Goal: Entertainment & Leisure: Consume media (video, audio)

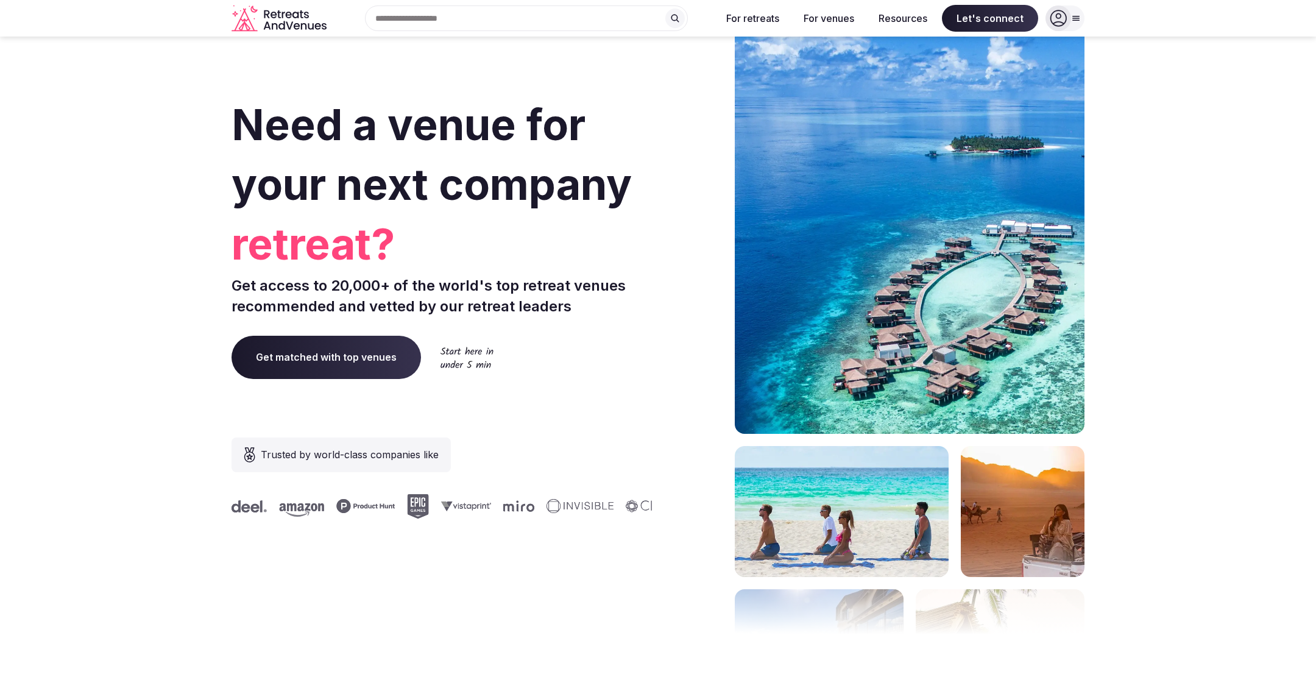
scroll to position [4890, 0]
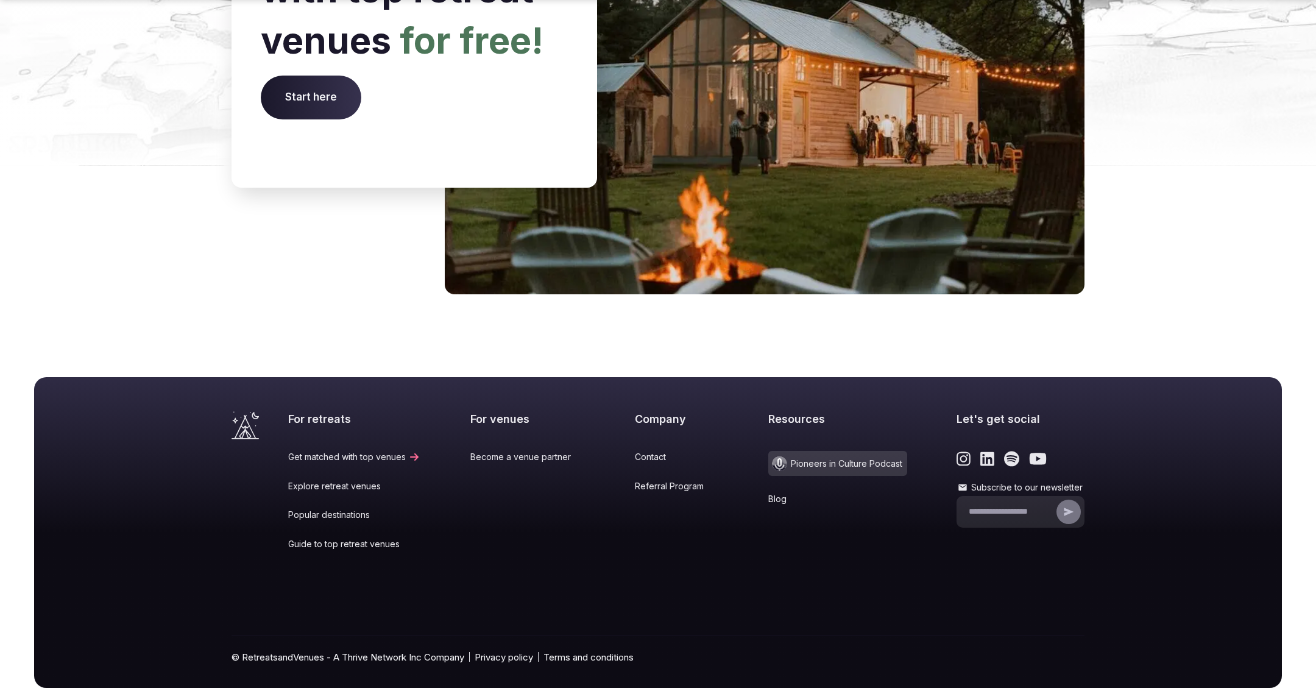
click at [834, 451] on span "Pioneers in Culture Podcast" at bounding box center [837, 463] width 139 height 25
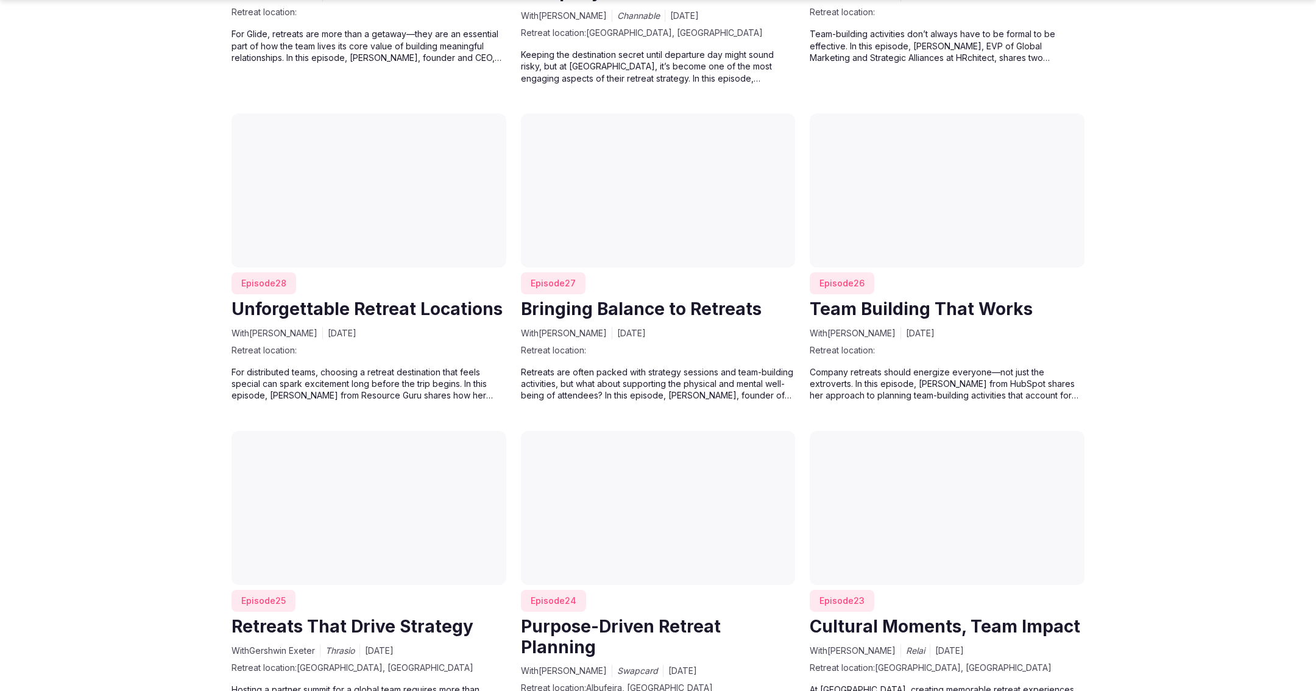
scroll to position [2501, 0]
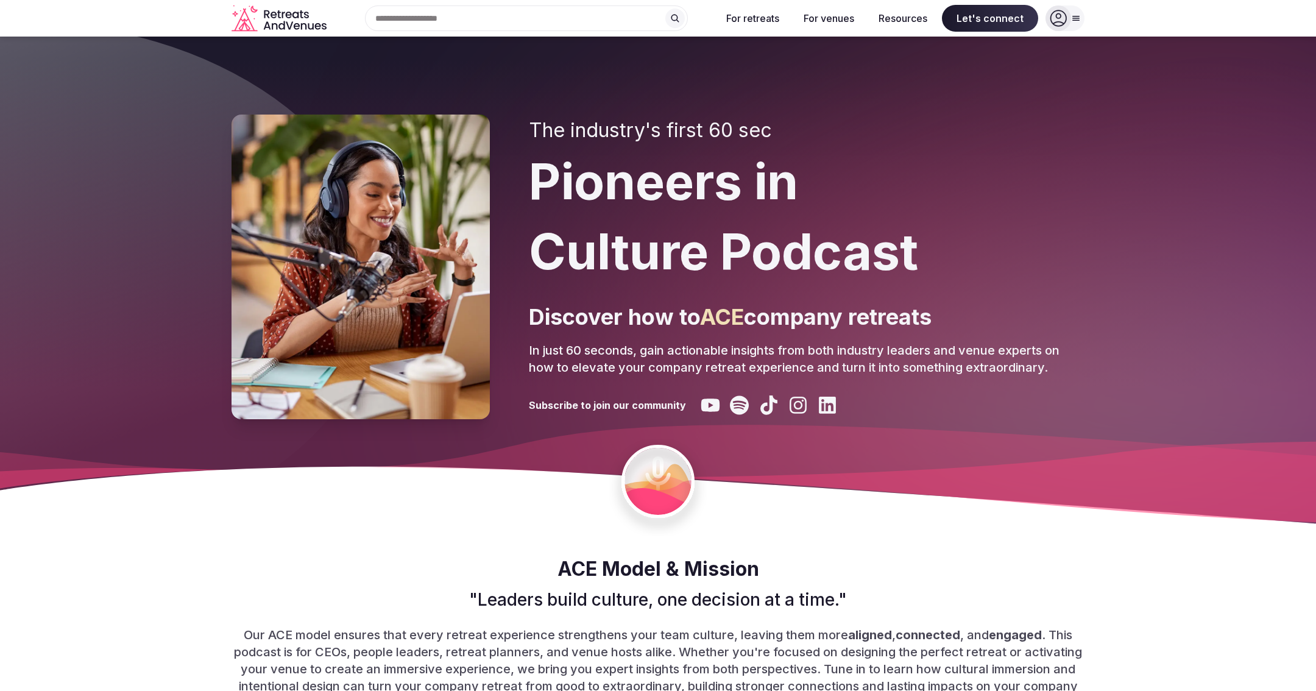
scroll to position [2500, 0]
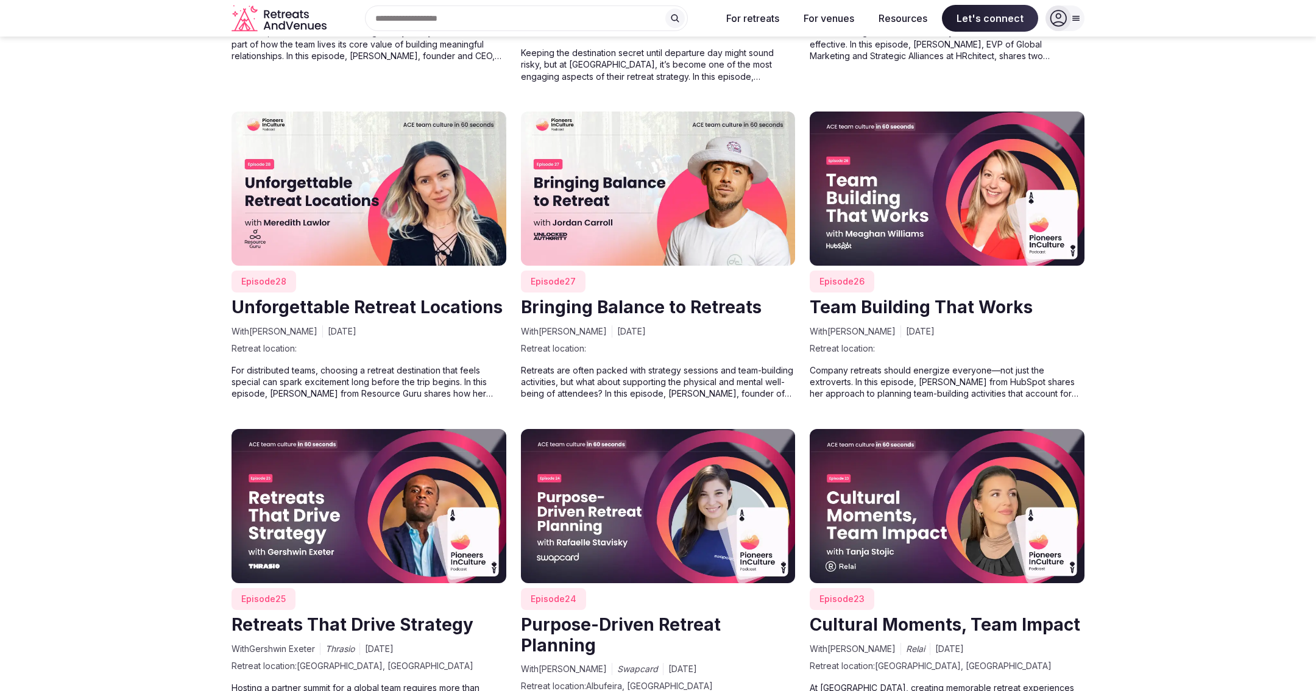
click at [674, 194] on img at bounding box center [658, 189] width 275 height 155
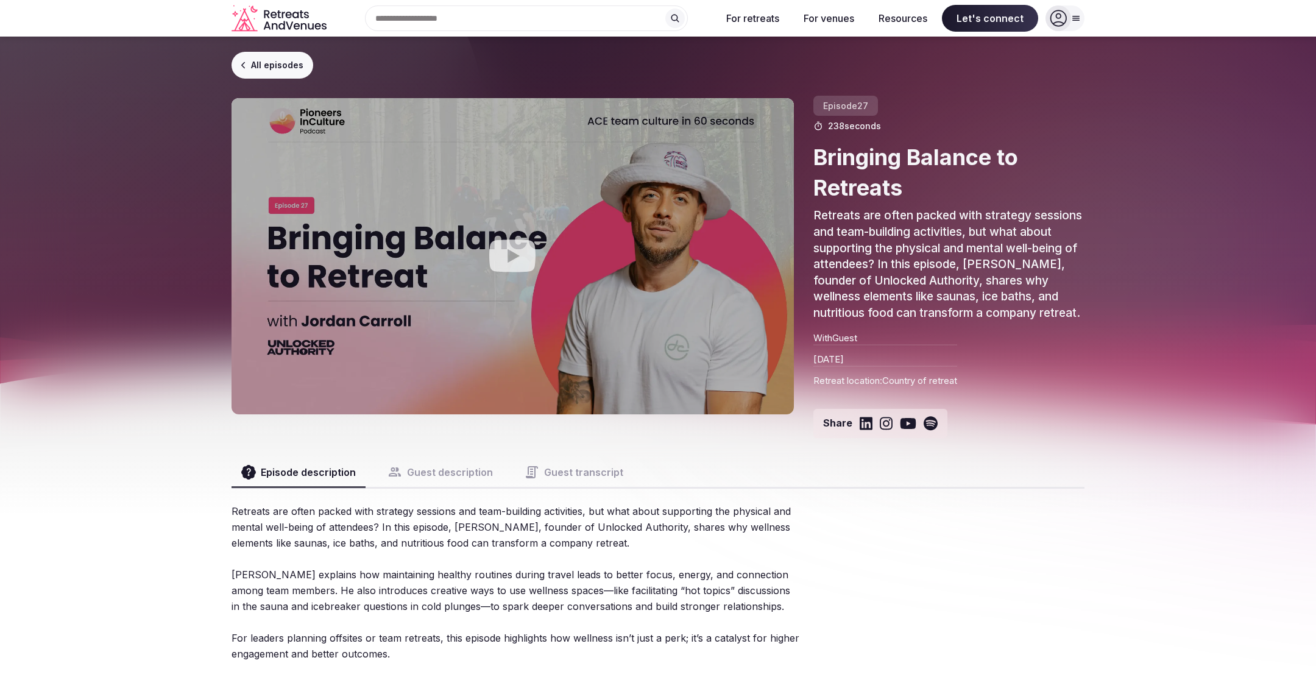
scroll to position [4, 0]
click at [269, 64] on link "All episodes" at bounding box center [273, 65] width 82 height 27
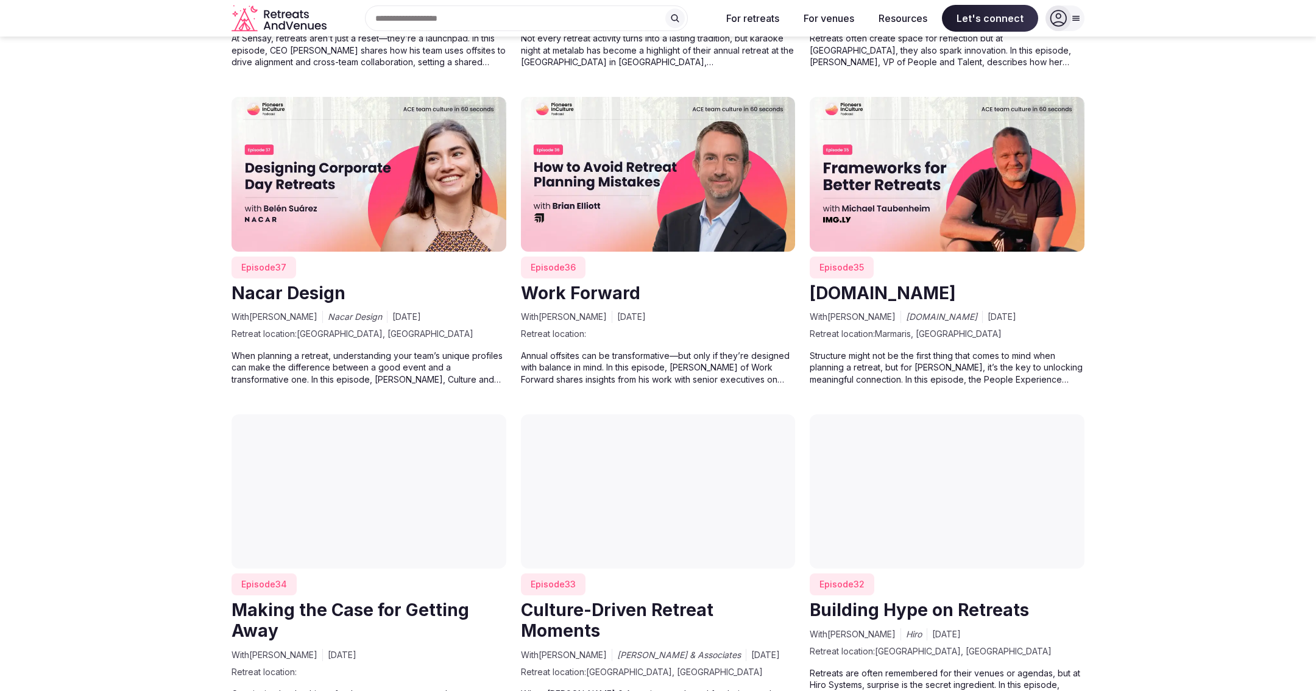
scroll to position [1520, 0]
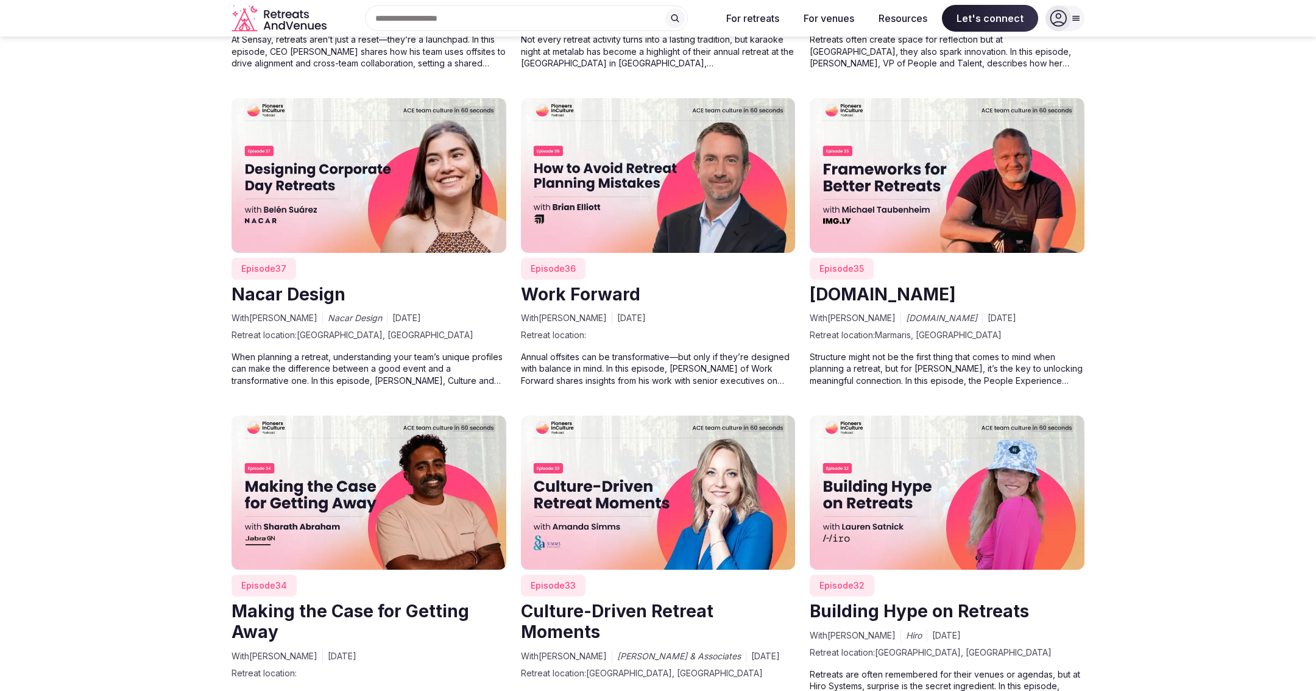
click at [626, 141] on img at bounding box center [658, 175] width 275 height 155
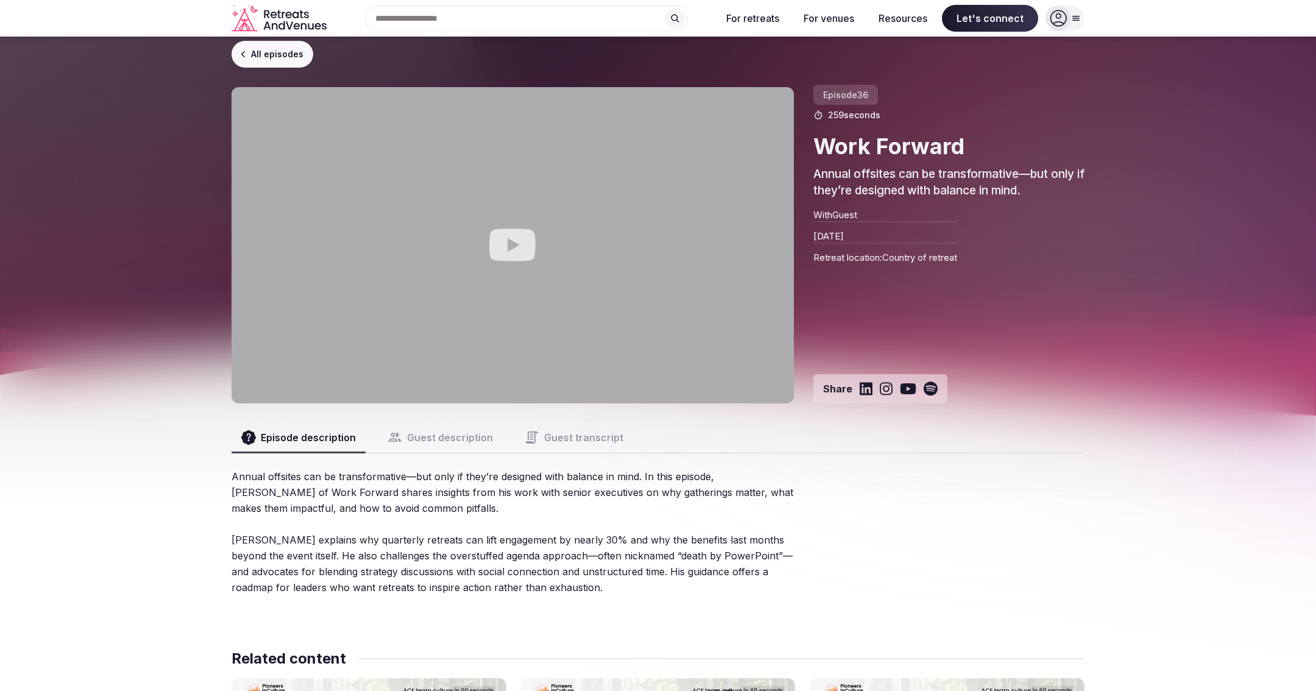
scroll to position [24, 0]
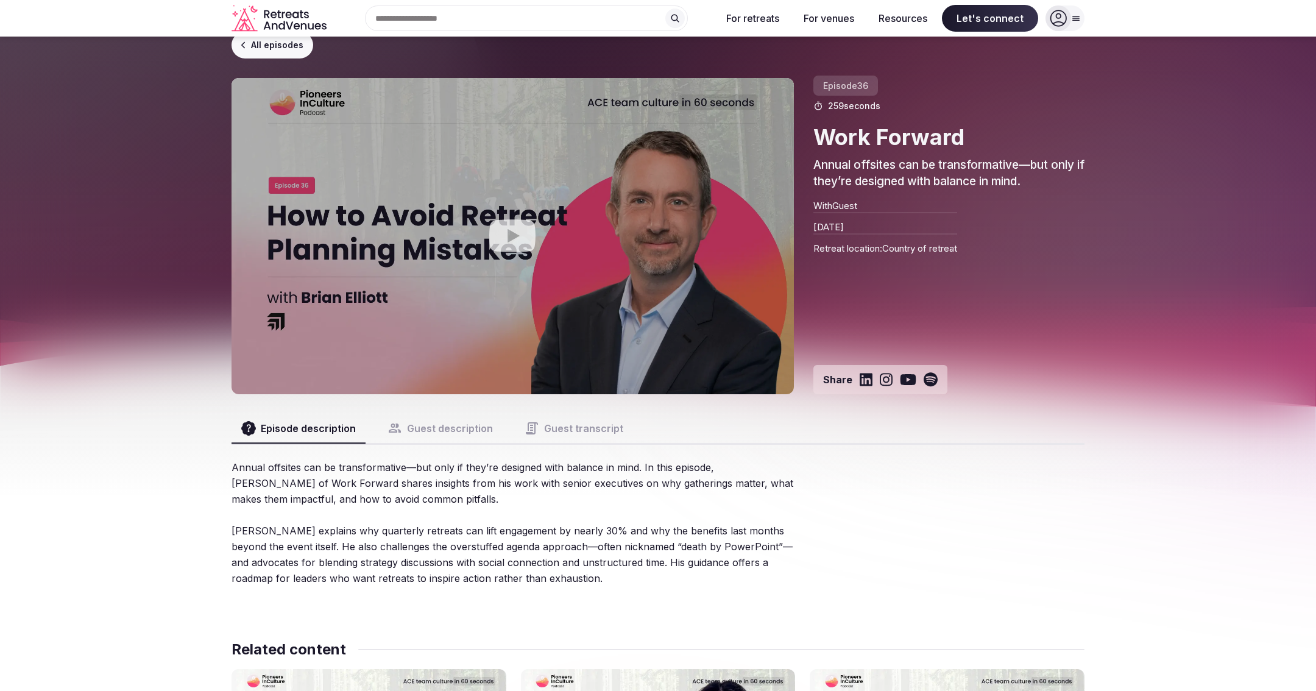
click at [566, 425] on button "Guest transcript" at bounding box center [574, 428] width 118 height 29
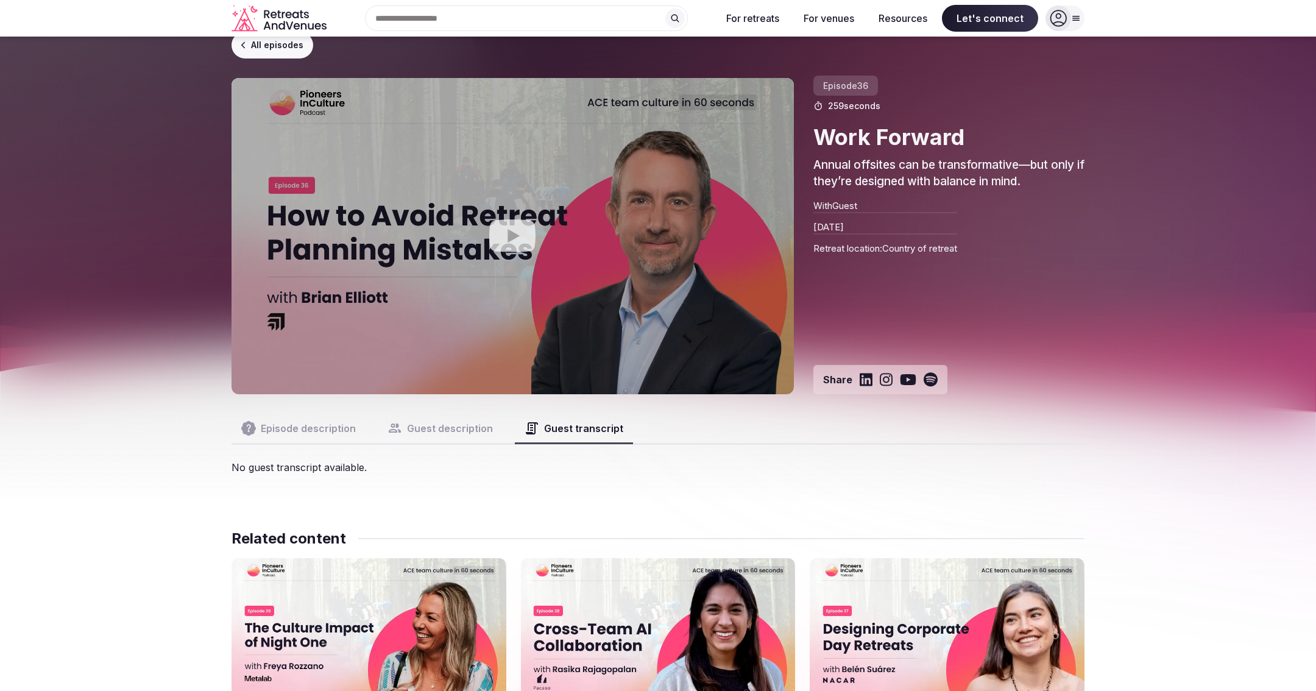
click at [439, 428] on button "Guest description" at bounding box center [440, 428] width 125 height 29
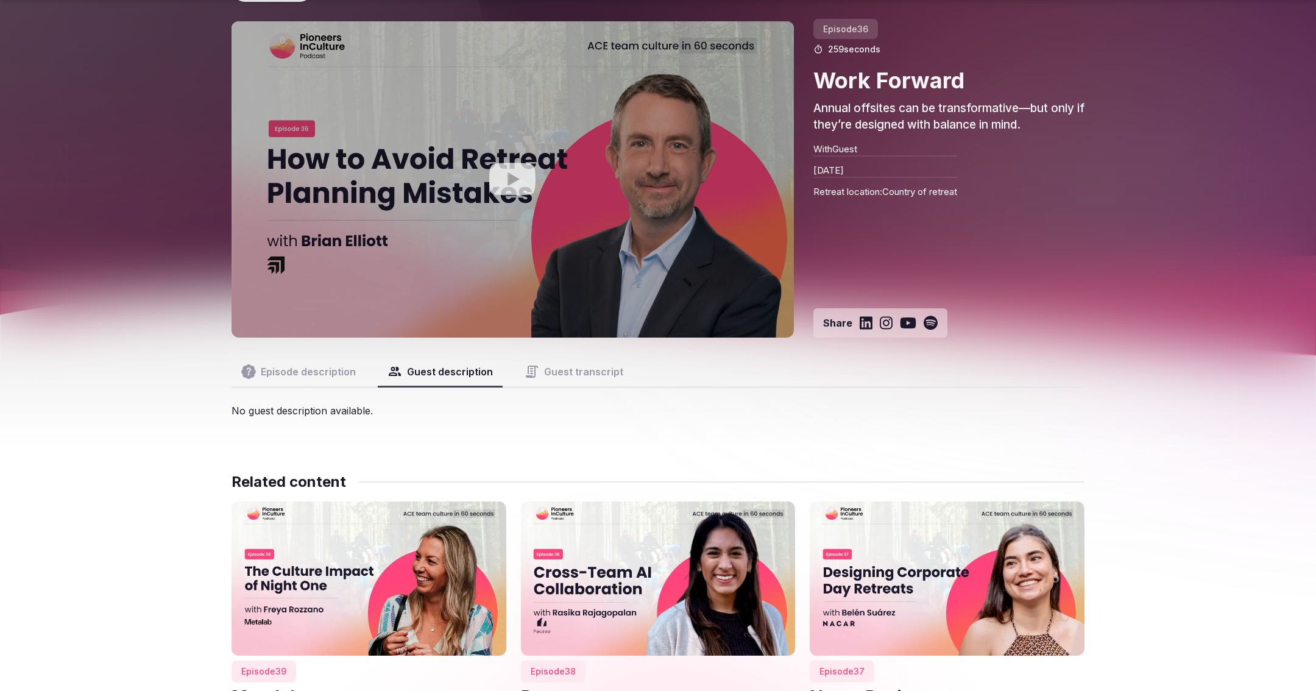
scroll to position [97, 0]
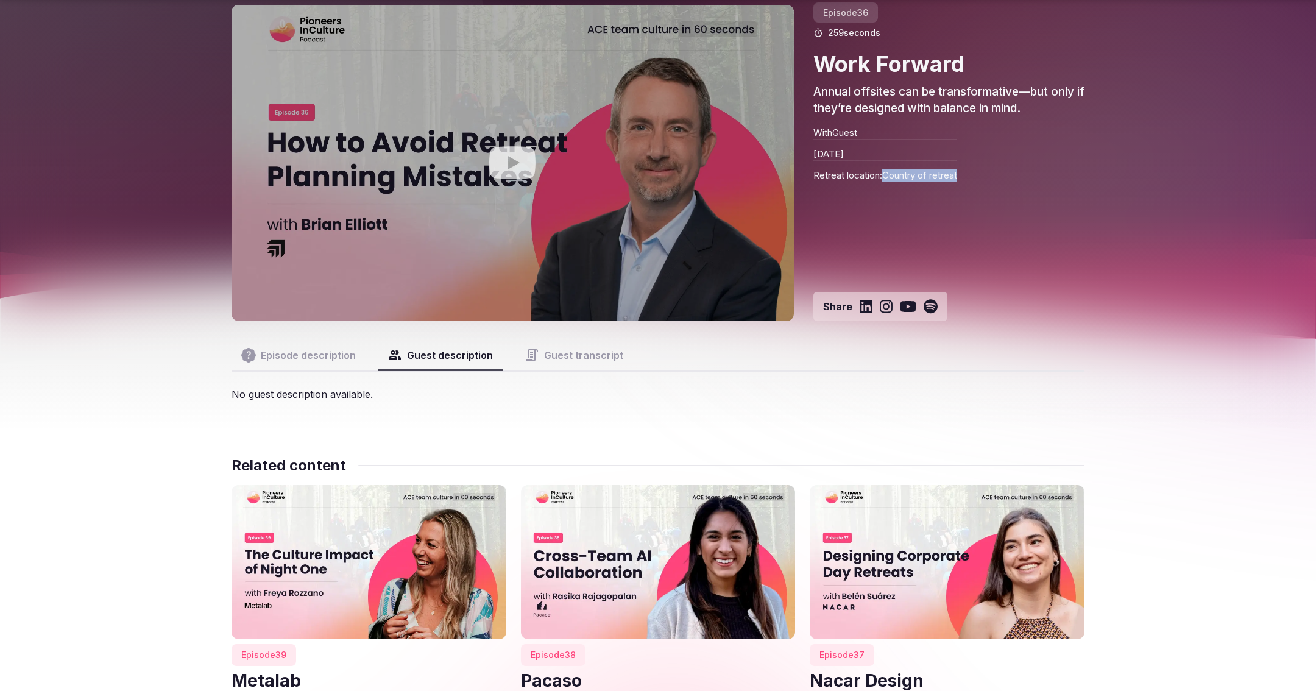
drag, startPoint x: 963, startPoint y: 178, endPoint x: 886, endPoint y: 176, distance: 76.8
click at [886, 176] on p "Retreat location: Country of retreat" at bounding box center [886, 170] width 144 height 21
copy p "Country of retreat"
click at [966, 172] on div "Episode 36 259 seconds Work Forward Annual offsites can be transformative—but o…" at bounding box center [949, 163] width 271 height 316
drag, startPoint x: 963, startPoint y: 174, endPoint x: 887, endPoint y: 174, distance: 76.2
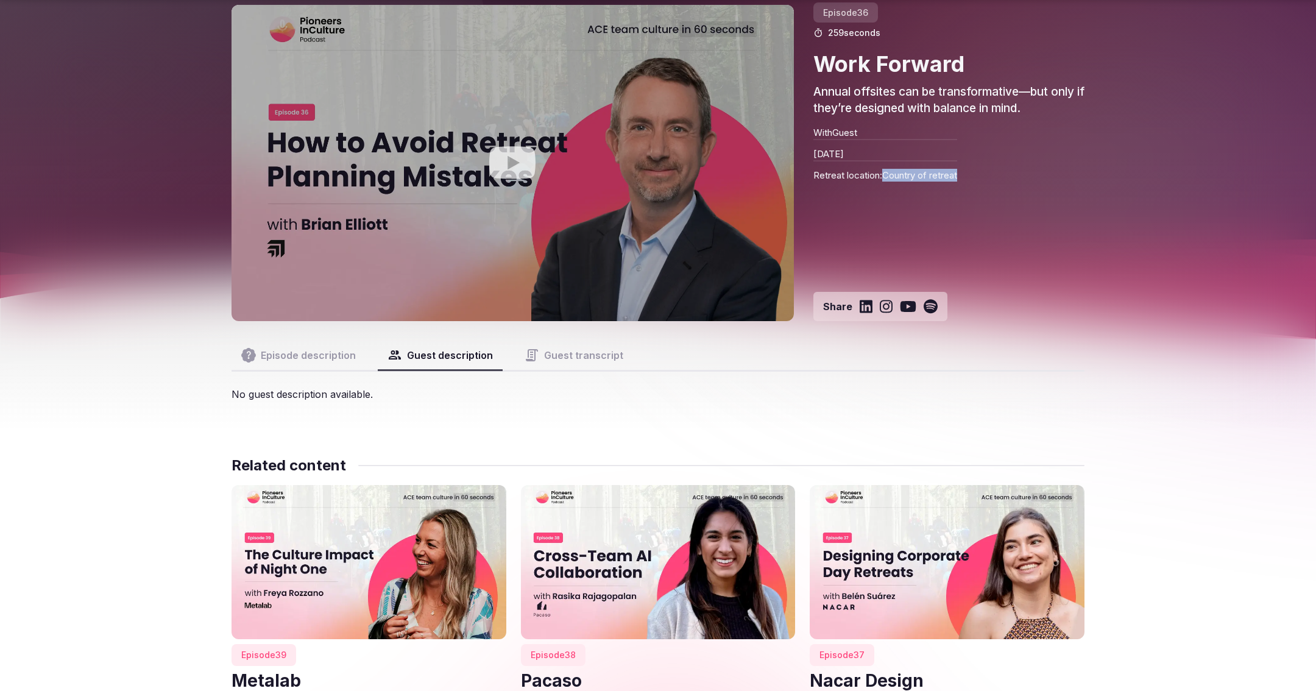
click at [887, 174] on div "Episode 36 259 seconds Work Forward Annual offsites can be transformative—but o…" at bounding box center [949, 163] width 271 height 316
copy p "Country of retreat"
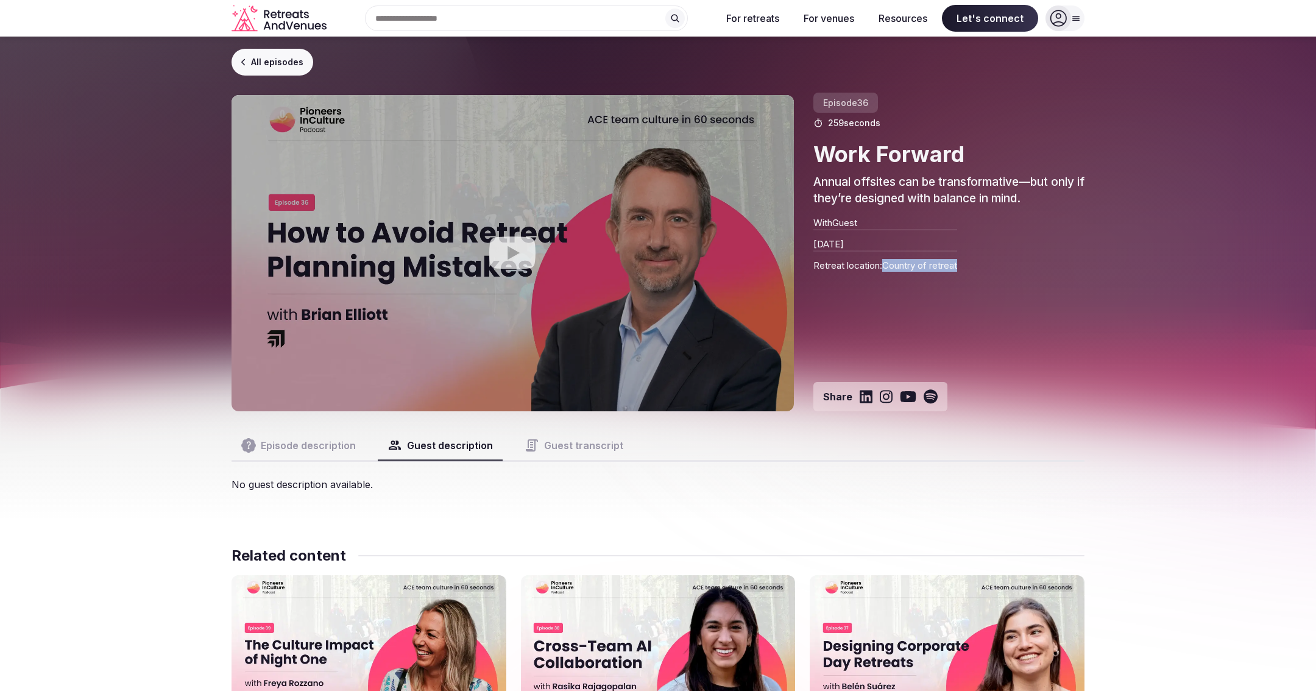
scroll to position [0, 0]
